Goal: Find specific page/section: Find specific page/section

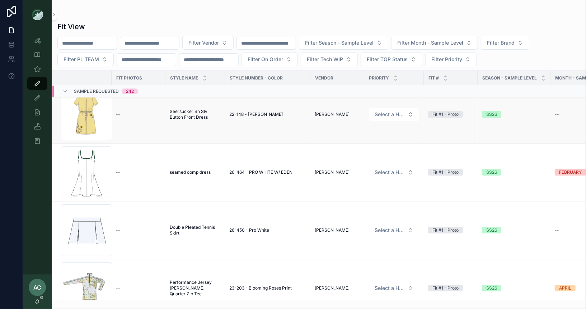
scroll to position [89, 0]
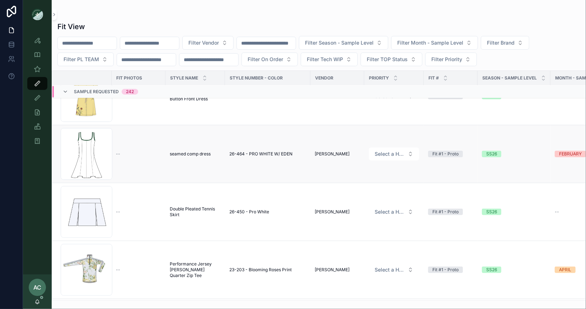
click at [139, 157] on td "--" at bounding box center [139, 154] width 54 height 58
click at [162, 146] on td "--" at bounding box center [139, 154] width 54 height 58
click at [89, 154] on div "Screenshot-2025-08-29-at-4.56.43-PM .png" at bounding box center [87, 154] width 52 height 52
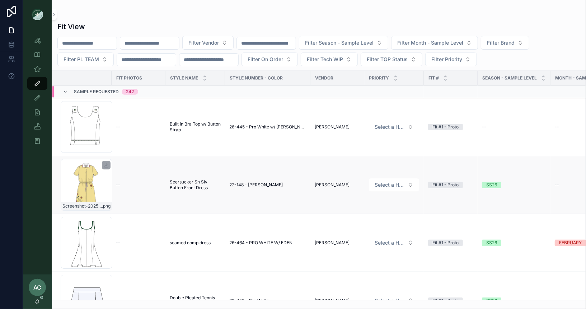
click at [87, 183] on div "Screenshot-2025-09-01-at-11.58.39-AM .png" at bounding box center [87, 185] width 52 height 52
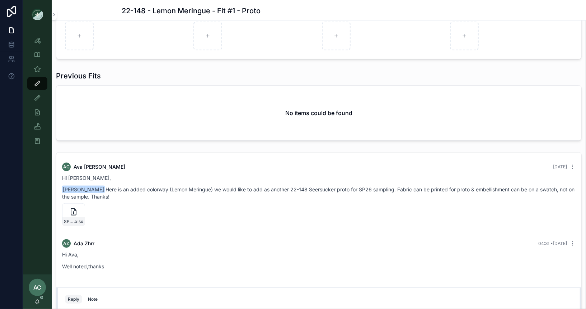
scroll to position [392, 0]
